Goal: Transaction & Acquisition: Download file/media

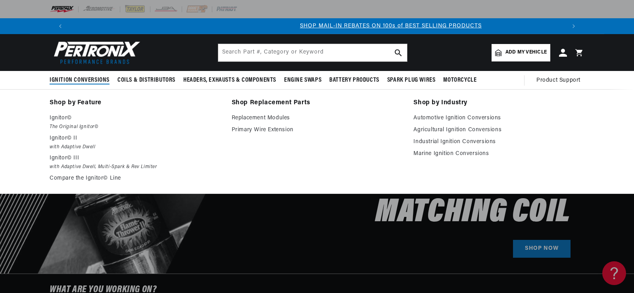
scroll to position [0, 496]
click at [451, 129] on link "Agricultural Ignition Conversions" at bounding box center [499, 130] width 171 height 10
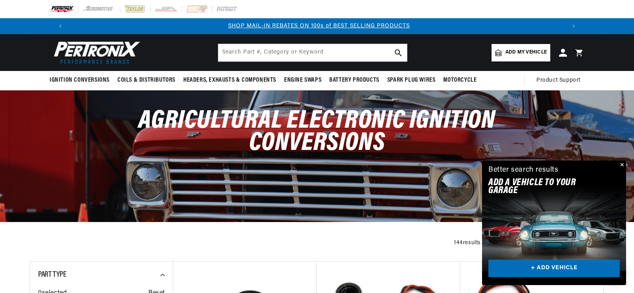
click at [574, 270] on link "+ ADD VEHICLE" at bounding box center [554, 269] width 131 height 18
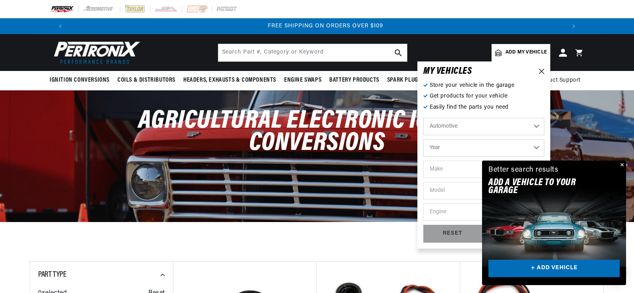
scroll to position [0, 992]
click at [446, 127] on select "Automotive Agricultural Industrial Marine Motorcycle" at bounding box center [484, 126] width 121 height 17
click at [424, 118] on select "Automotive Agricultural Industrial Marine Motorcycle" at bounding box center [484, 126] width 121 height 17
select select "Agricultural"
click at [447, 147] on select "Year 1970 1965 1964 1960 1959 1958 1957 1939 1938 1937" at bounding box center [484, 147] width 121 height 17
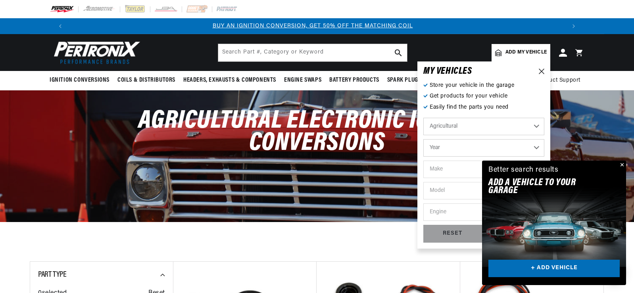
scroll to position [0, 0]
select select "1957"
click at [424, 139] on select "Year 1970 1965 1964 1960 1959 1958 1957 1939 1938 1937" at bounding box center [484, 147] width 121 height 17
click at [458, 174] on select "Make John Bean" at bounding box center [484, 169] width 121 height 17
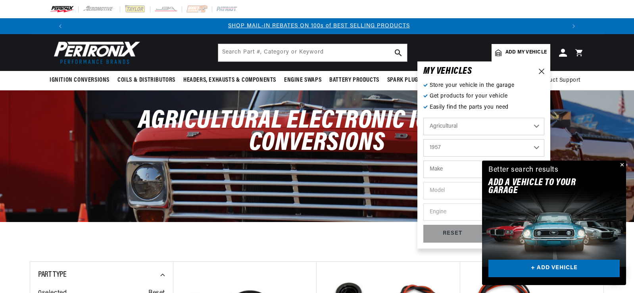
click at [463, 144] on select "1970 1965 1964 1960 1959 1958 1957 1939 1938 1937" at bounding box center [484, 147] width 121 height 17
click at [424, 139] on select "1970 1965 1964 1960 1959 1958 1957 1939 1938 1937" at bounding box center [484, 147] width 121 height 17
click at [457, 171] on select "Make Ford" at bounding box center [484, 169] width 121 height 17
click at [452, 148] on select "1970 1965 1964 1960 1959 1958 1957 1939 1938 1937" at bounding box center [484, 147] width 121 height 17
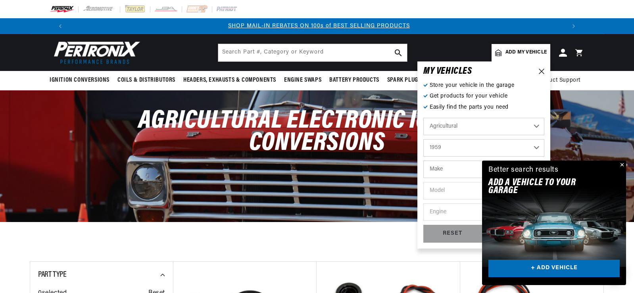
click at [424, 139] on select "1970 1965 1964 1960 1959 1958 1957 1939 1938 1937" at bounding box center [484, 147] width 121 height 17
select select "1959"
click at [455, 171] on select "Make International Harvester" at bounding box center [484, 169] width 121 height 17
select select "International-Harvester"
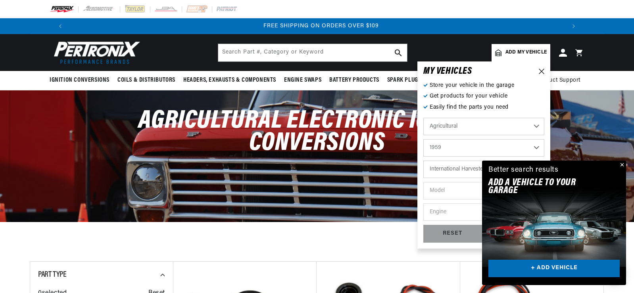
click at [424, 161] on select "Make International Harvester" at bounding box center [484, 169] width 121 height 17
select select "International-Harvester"
click at [454, 189] on select "Model UV-345 UV-549 Power Unit" at bounding box center [484, 190] width 121 height 17
click at [454, 191] on select "Model UV-345 UV-549 Power Unit" at bounding box center [484, 190] width 121 height 17
click at [620, 165] on button "Close" at bounding box center [622, 166] width 10 height 10
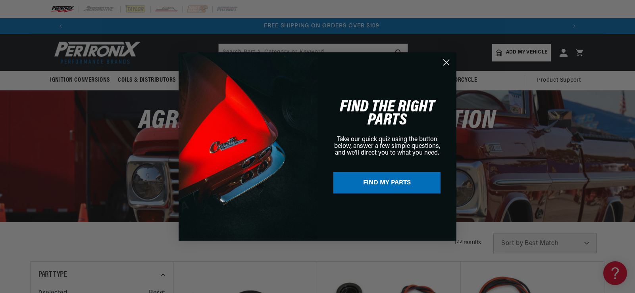
click at [449, 67] on circle "Close dialog" at bounding box center [446, 62] width 13 height 13
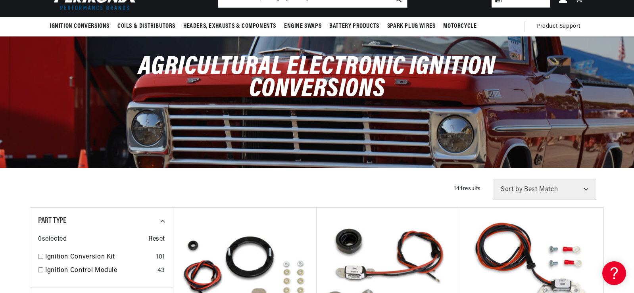
scroll to position [40, 0]
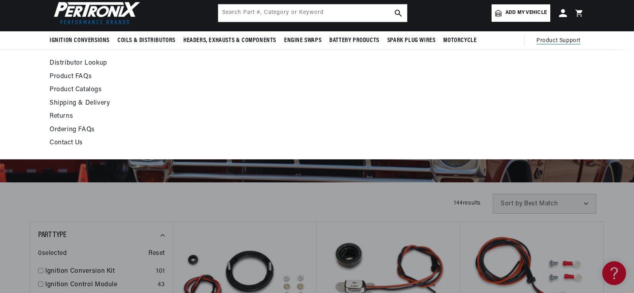
click at [74, 89] on link "Product Catalogs" at bounding box center [245, 90] width 390 height 11
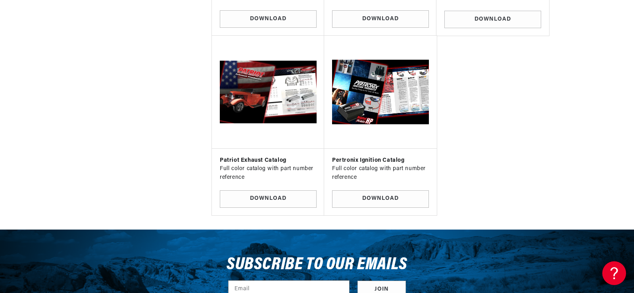
scroll to position [0, 992]
click at [378, 88] on img at bounding box center [381, 92] width 100 height 100
click at [376, 191] on link "Download" at bounding box center [380, 200] width 97 height 18
